Goal: Use online tool/utility: Utilize a website feature to perform a specific function

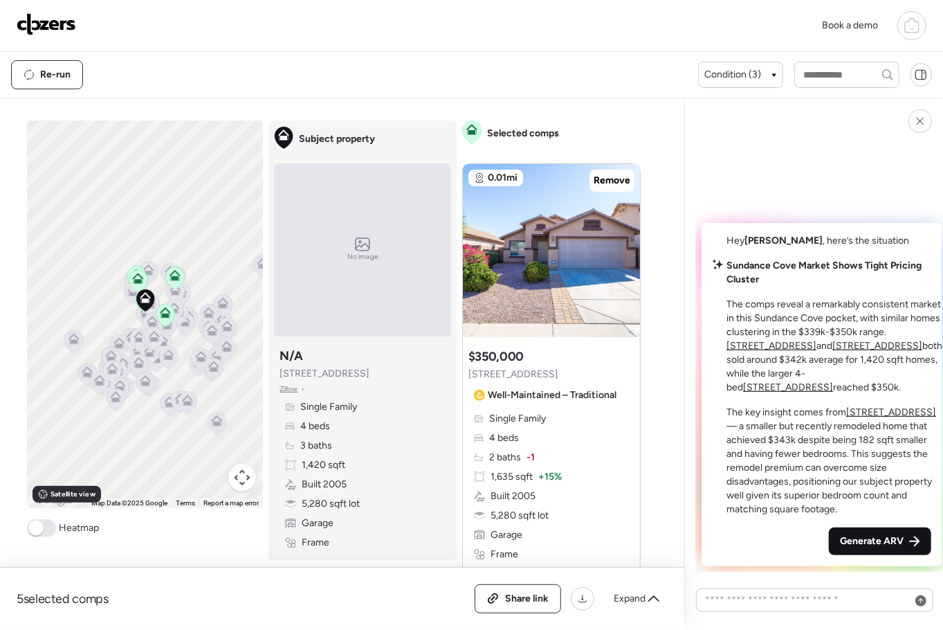
click at [840, 538] on span "Generate ARV" at bounding box center [872, 541] width 64 height 14
click at [832, 538] on div "Hey Chris , here’s the situation Sundance Cove Market Shows Tight Pricing Clust…" at bounding box center [822, 394] width 241 height 343
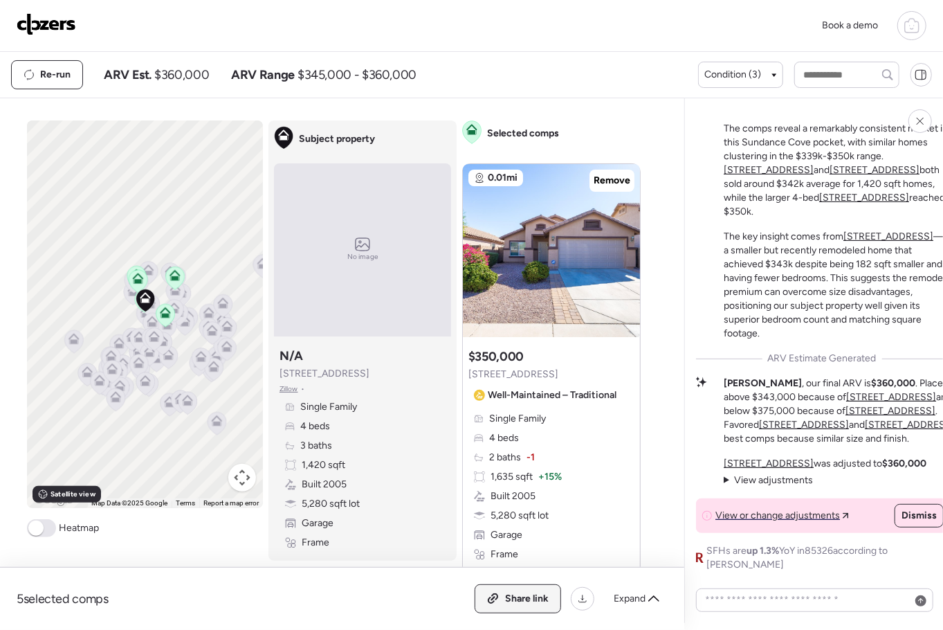
drag, startPoint x: 518, startPoint y: 598, endPoint x: 500, endPoint y: 596, distance: 18.0
click at [518, 598] on span "Share link" at bounding box center [527, 599] width 44 height 14
click at [45, 24] on img at bounding box center [47, 24] width 60 height 22
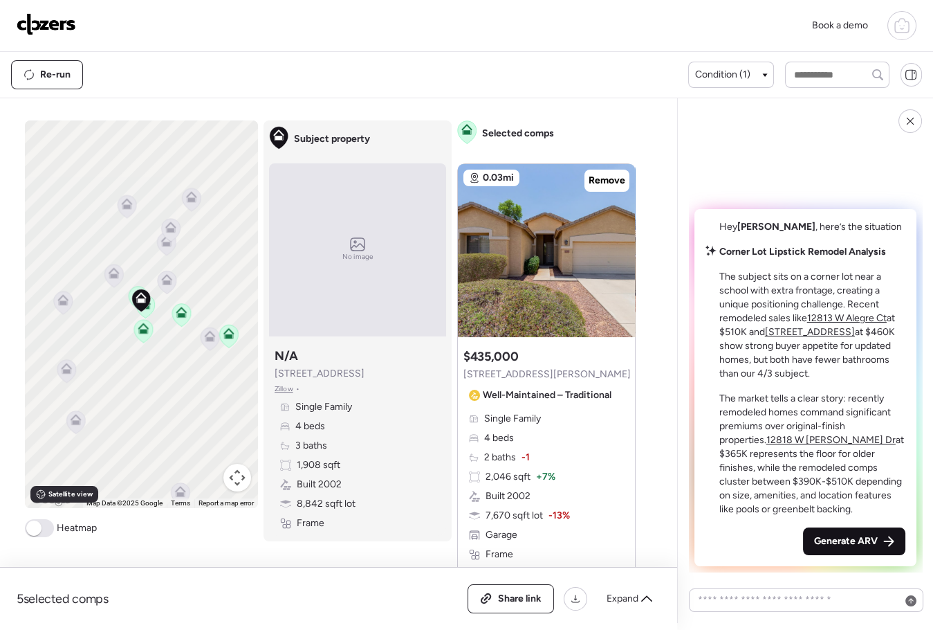
click at [823, 538] on span "Generate ARV" at bounding box center [846, 541] width 64 height 14
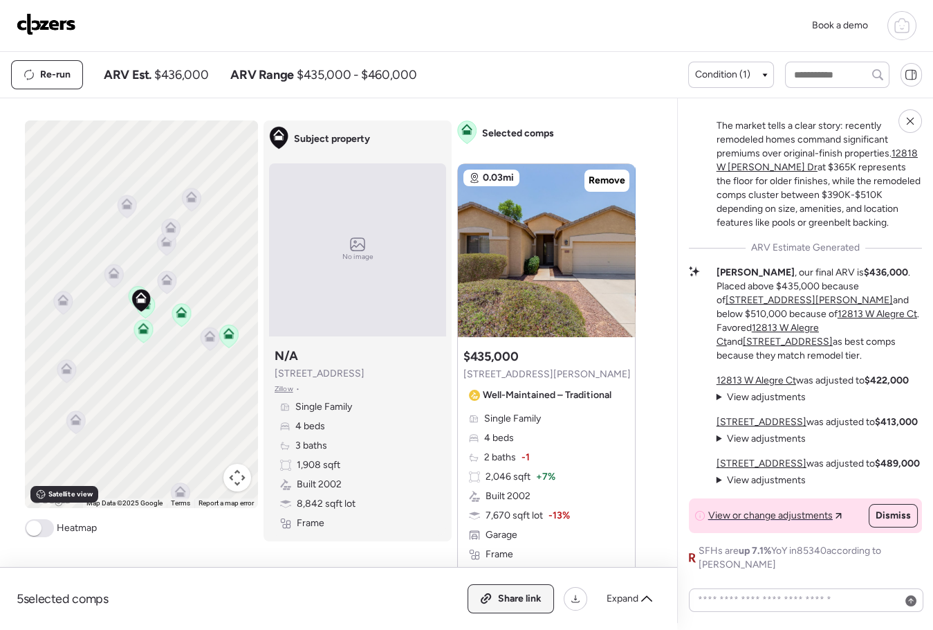
click at [521, 600] on span "Share link" at bounding box center [520, 599] width 44 height 14
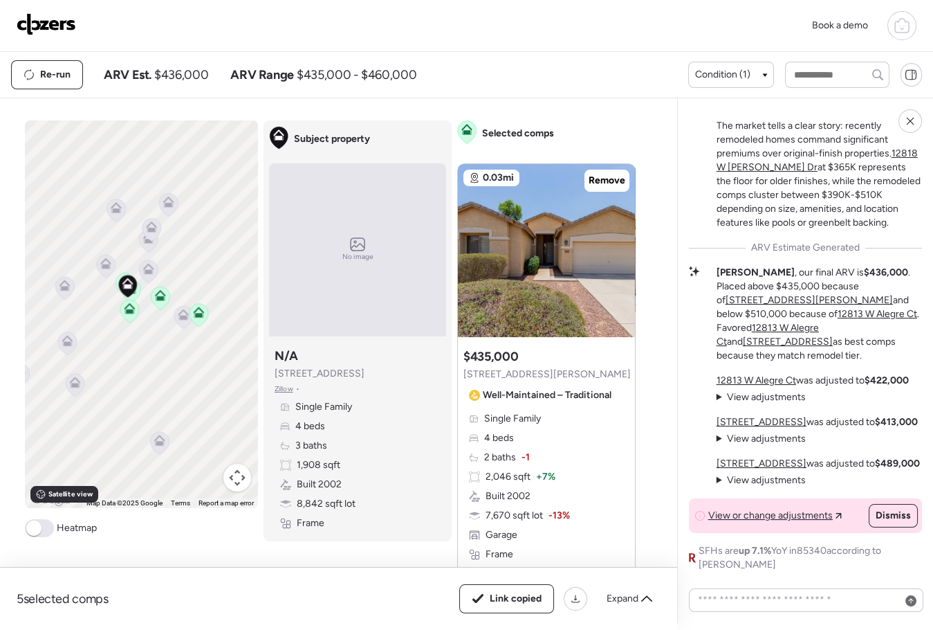
click at [46, 30] on img at bounding box center [47, 24] width 60 height 22
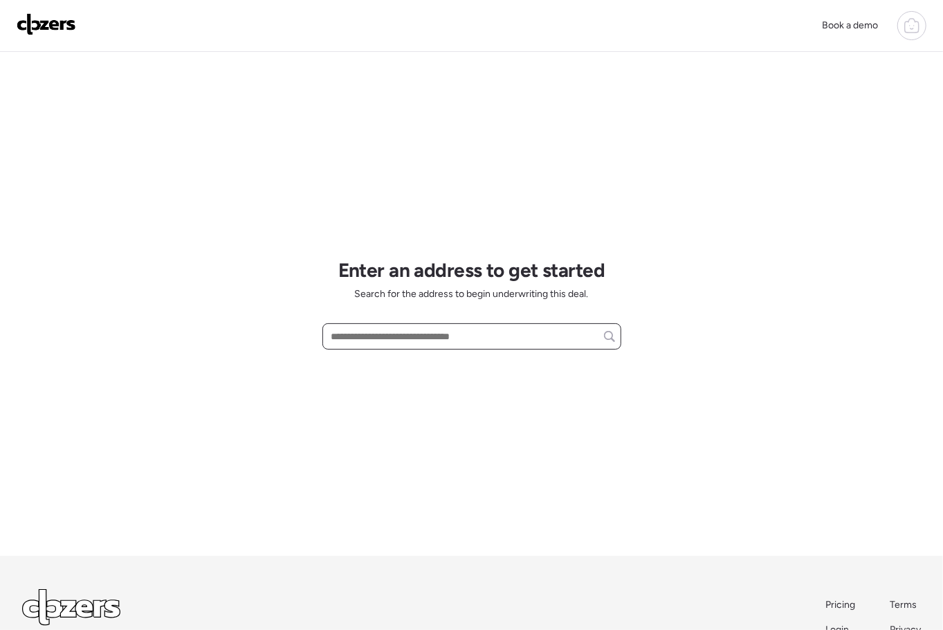
click at [445, 340] on input "text" at bounding box center [472, 336] width 286 height 19
click at [444, 338] on input "text" at bounding box center [472, 336] width 286 height 19
paste input "**********"
click at [418, 372] on div "18501 E Pine Valley Dr, Queen Creek, AZ, 85142" at bounding box center [471, 361] width 299 height 25
type input "**********"
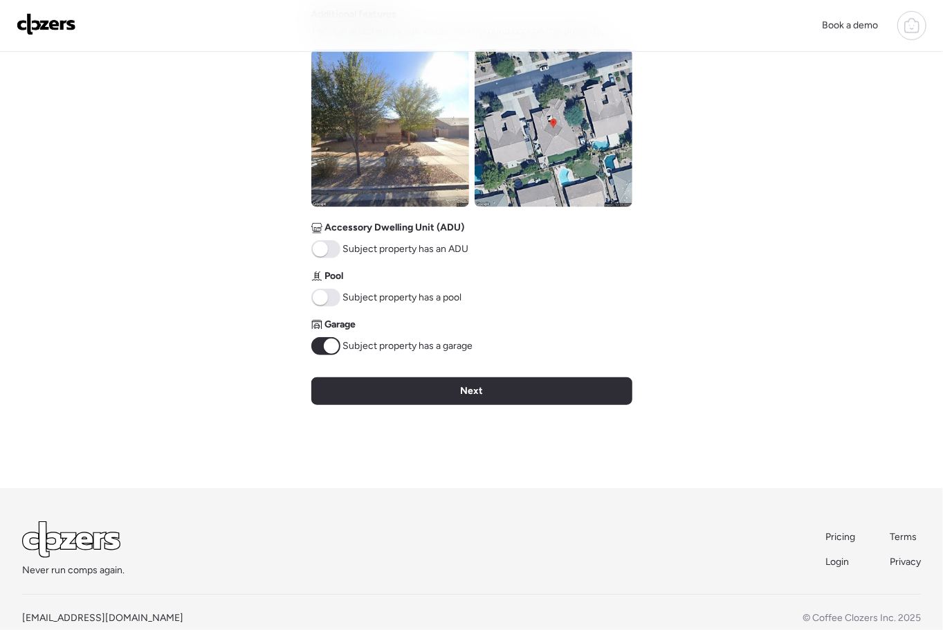
scroll to position [537, 0]
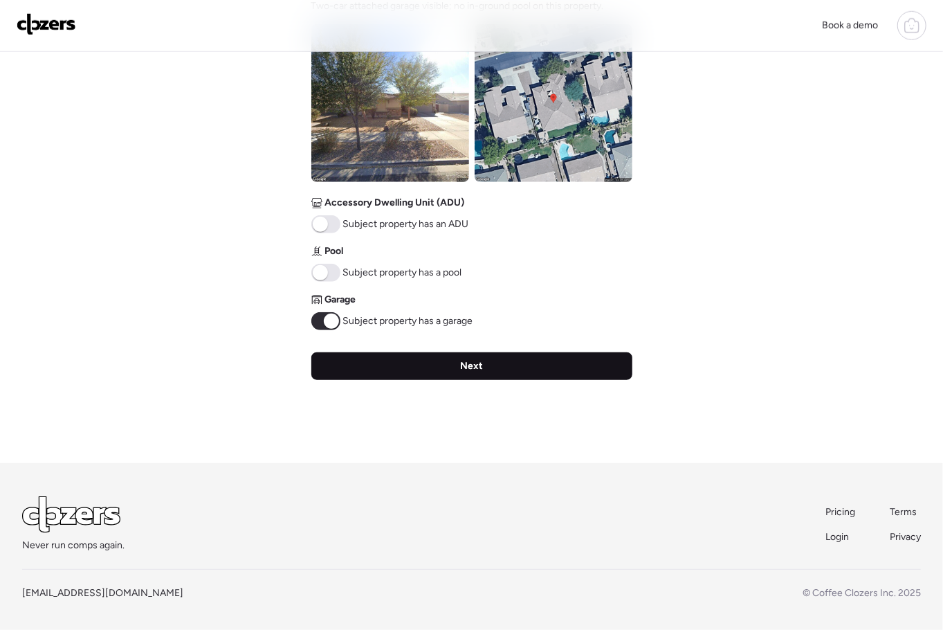
click at [512, 358] on div "Next" at bounding box center [471, 366] width 321 height 28
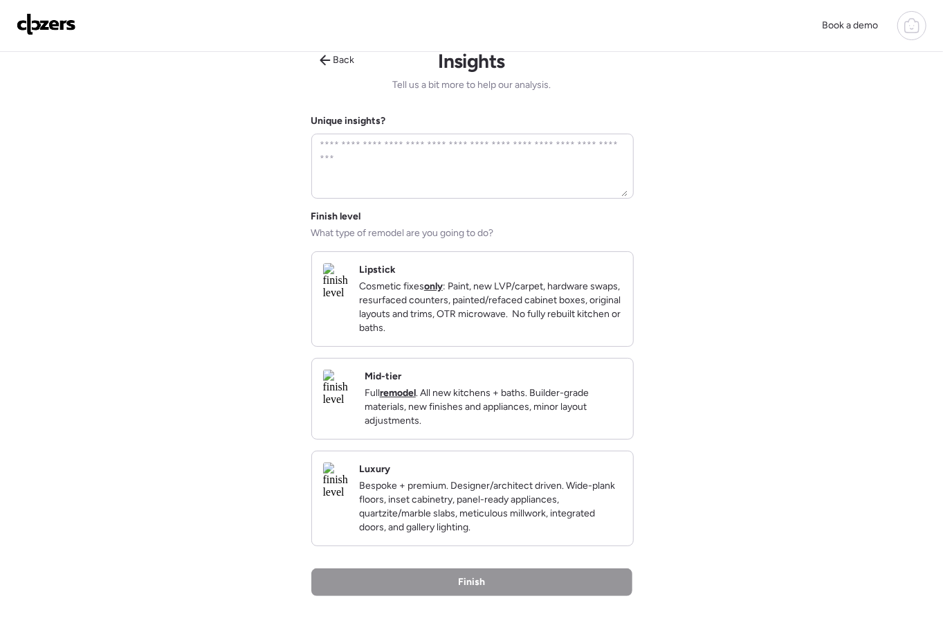
scroll to position [0, 0]
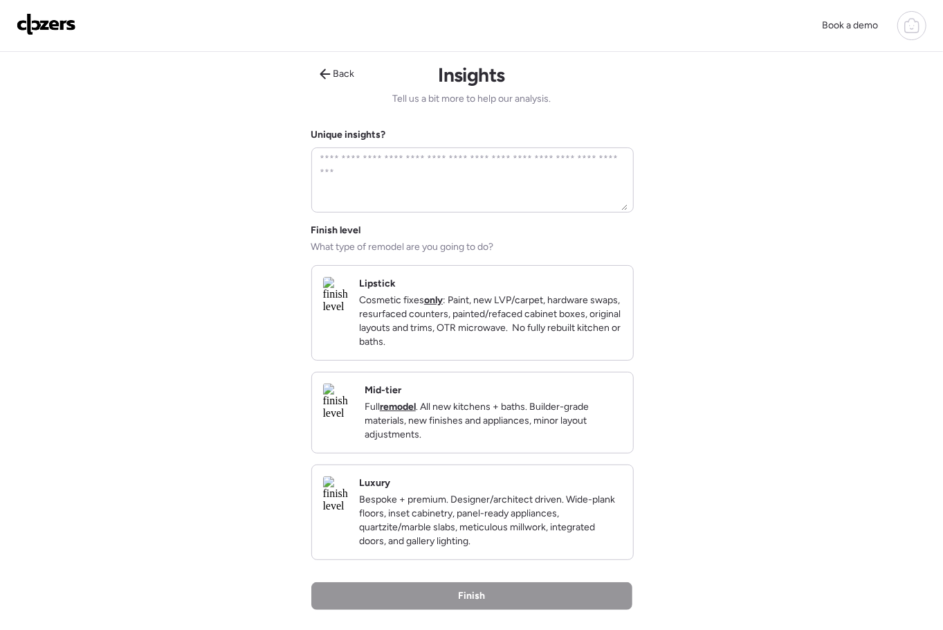
drag, startPoint x: 493, startPoint y: 309, endPoint x: 533, endPoint y: 385, distance: 86.7
click at [492, 309] on p "Cosmetic fixes only : Paint, new LVP/carpet, hardware swaps, resurfaced counter…" at bounding box center [490, 320] width 263 height 55
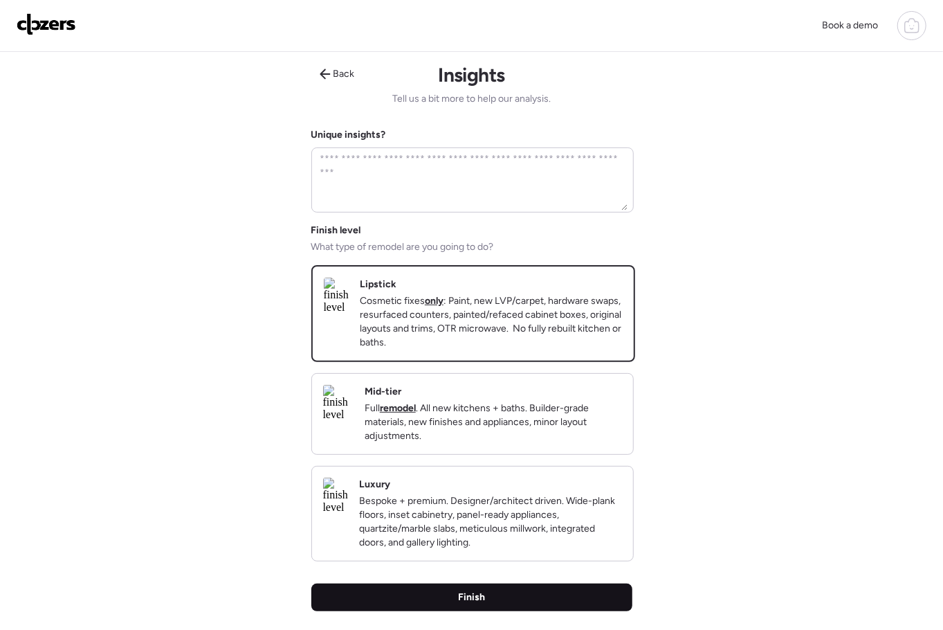
click at [509, 611] on div "Finish" at bounding box center [471, 597] width 321 height 28
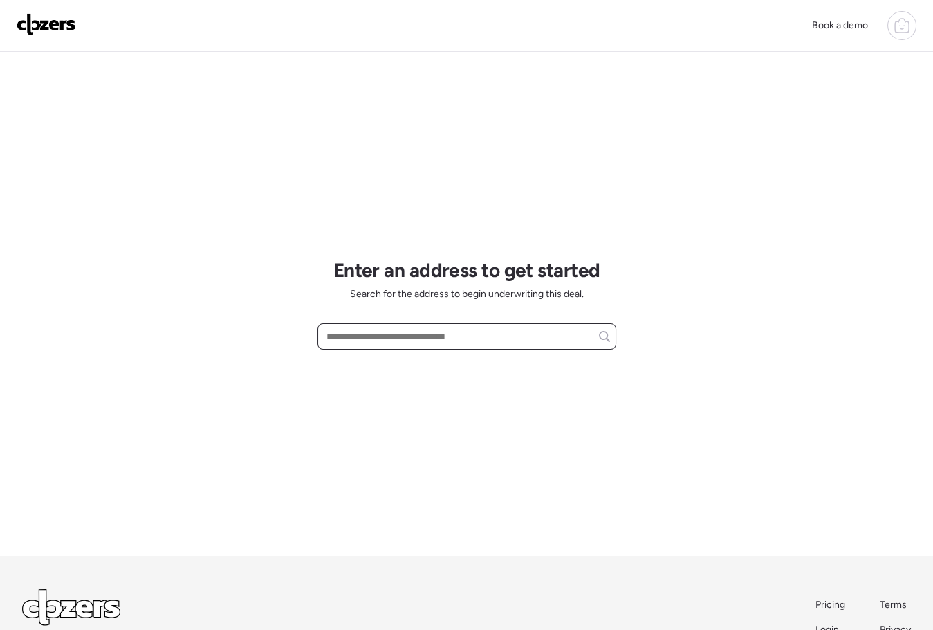
click at [383, 329] on input "text" at bounding box center [467, 336] width 286 height 19
paste input "**********"
drag, startPoint x: 424, startPoint y: 365, endPoint x: 417, endPoint y: 367, distance: 7.2
click at [413, 365] on span "[STREET_ADDRESS]" at bounding box center [368, 362] width 90 height 14
type input "**********"
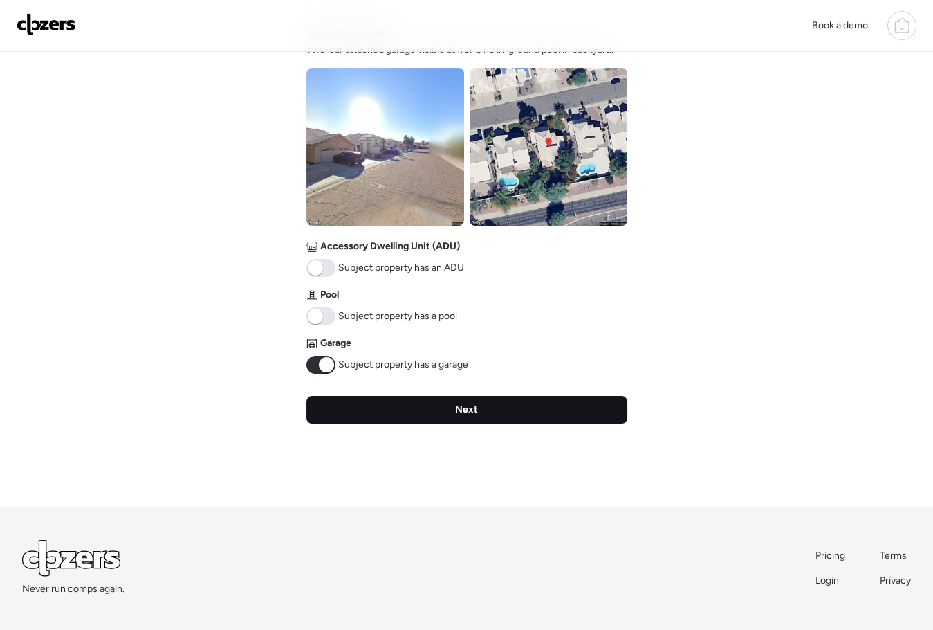
click at [514, 414] on div "Next" at bounding box center [467, 410] width 321 height 28
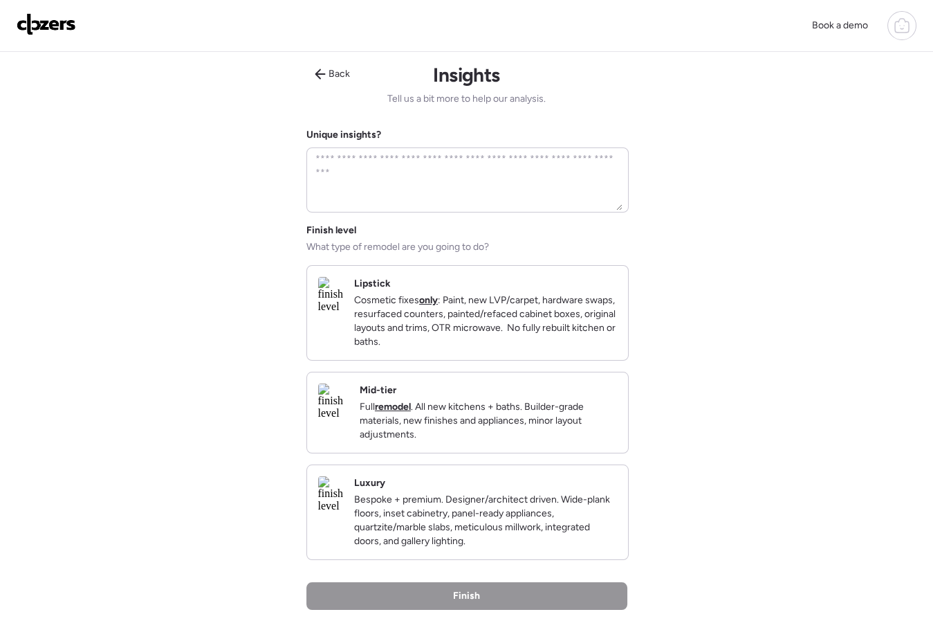
click at [522, 318] on p "Cosmetic fixes only : Paint, new LVP/carpet, hardware swaps, resurfaced counter…" at bounding box center [485, 320] width 263 height 55
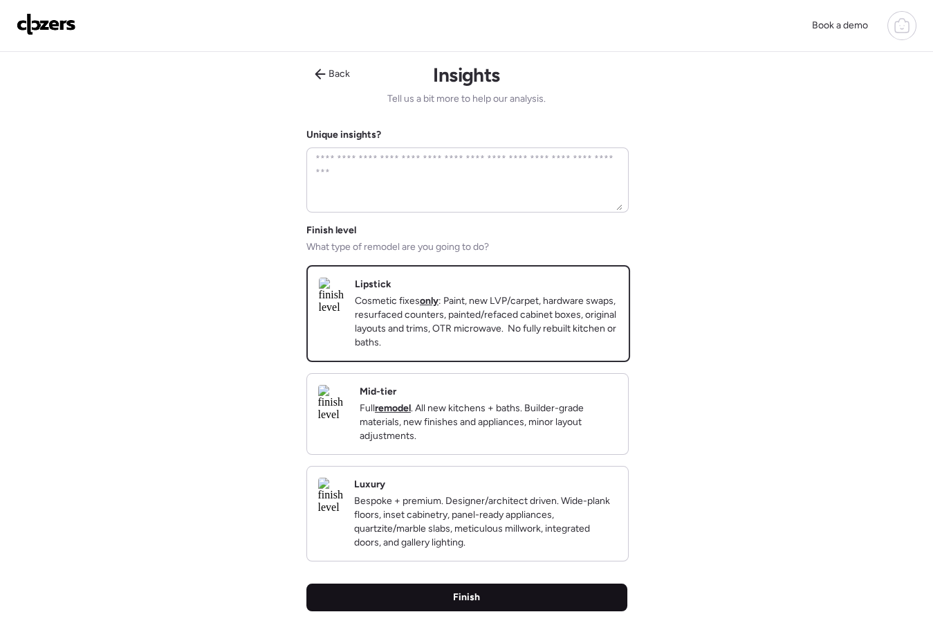
click at [521, 611] on div "Finish" at bounding box center [467, 597] width 321 height 28
